Goal: Information Seeking & Learning: Learn about a topic

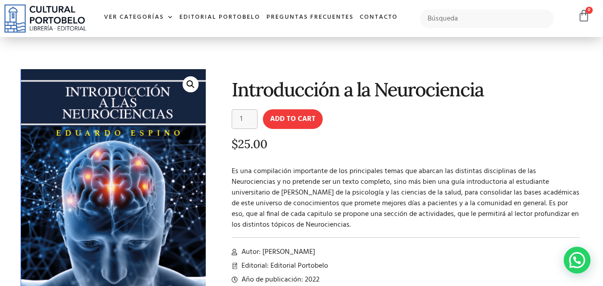
scroll to position [3, 0]
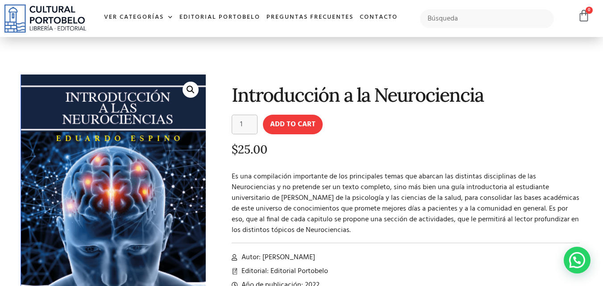
click at [191, 88] on link "🔍" at bounding box center [191, 90] width 16 height 16
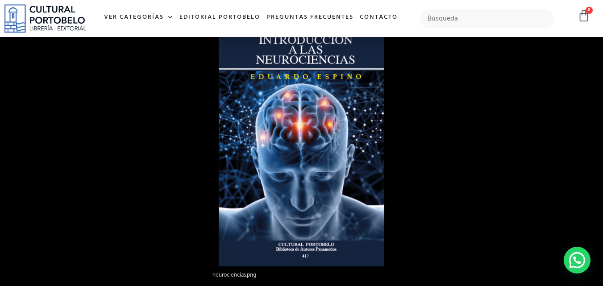
click at [354, 131] on img at bounding box center [302, 143] width 166 height 247
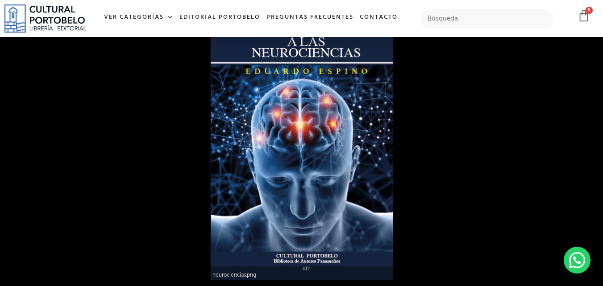
click at [337, 163] on img at bounding box center [302, 143] width 182 height 271
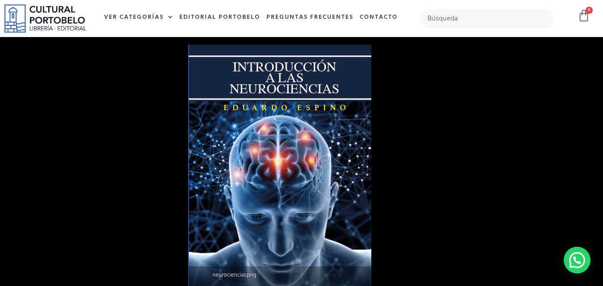
click at [433, 180] on div at bounding box center [489, 188] width 603 height 286
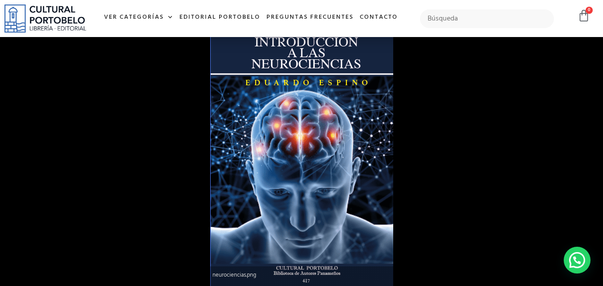
click at [165, 102] on div at bounding box center [301, 143] width 603 height 286
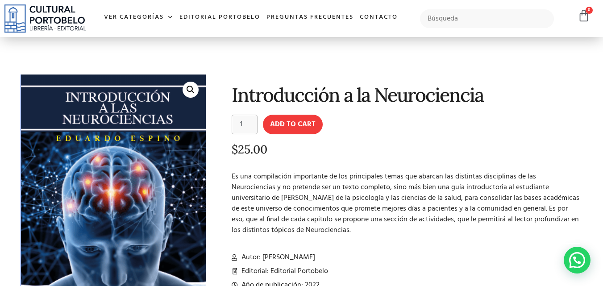
click at [603, 55] on section "🔍 Introducción a la Neurociencia Introducción a la Neurociencia quantity 1 Add …" at bounding box center [301, 212] width 603 height 357
